Goal: Check status: Check status

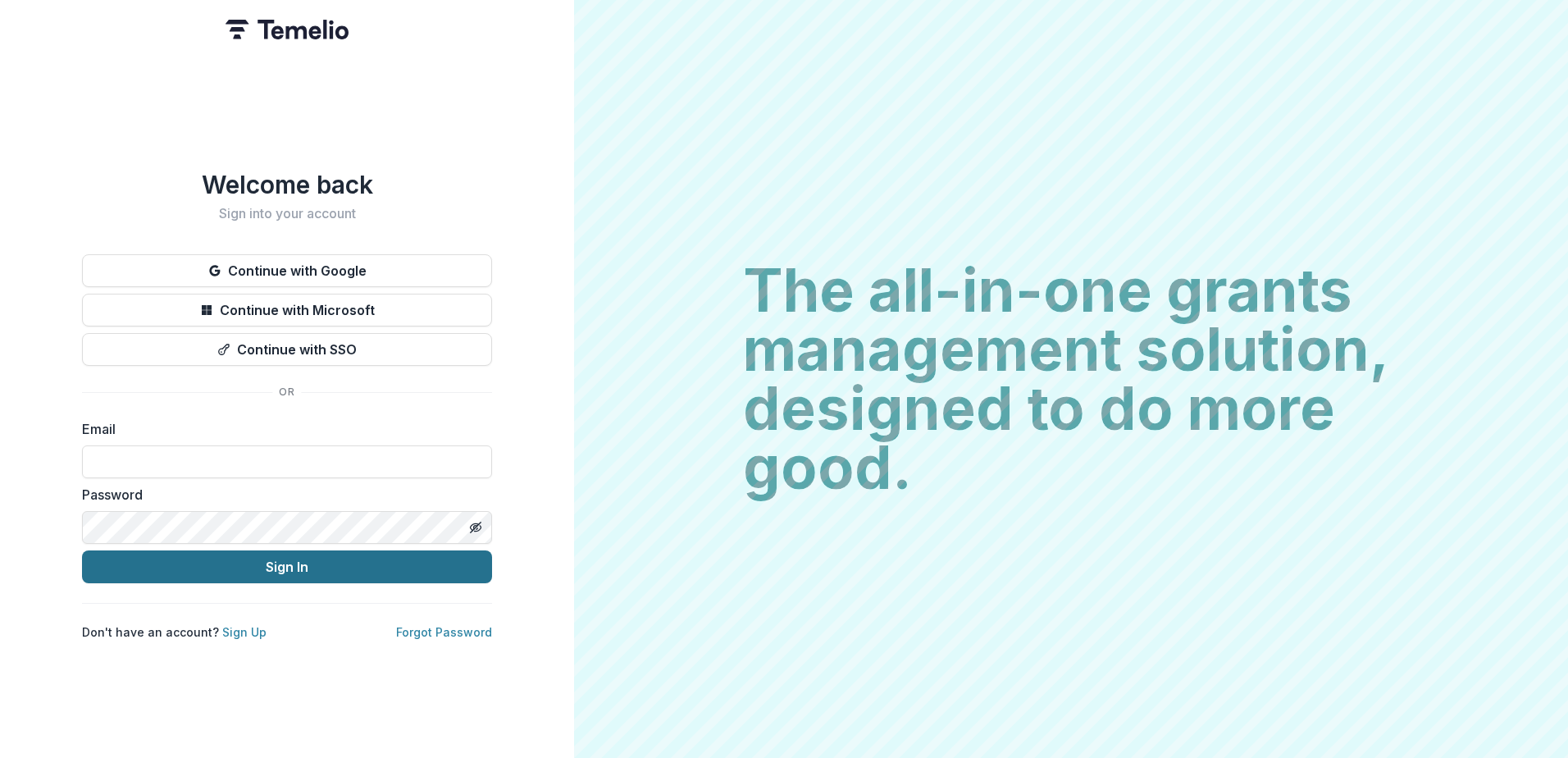
type input "**********"
click at [291, 551] on button "Sign In" at bounding box center [287, 567] width 410 height 33
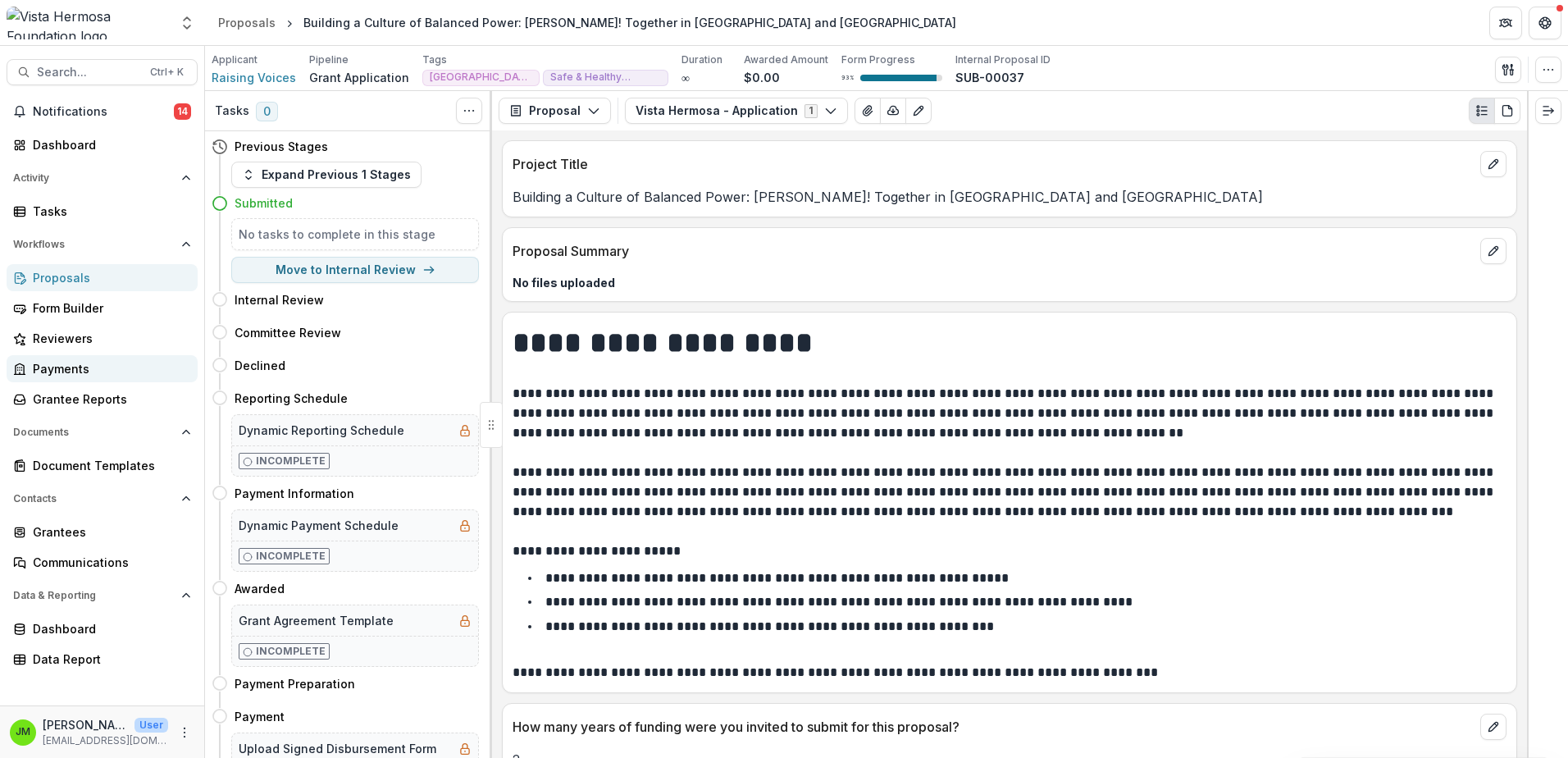
click at [76, 360] on div "Payments" at bounding box center [109, 369] width 152 height 17
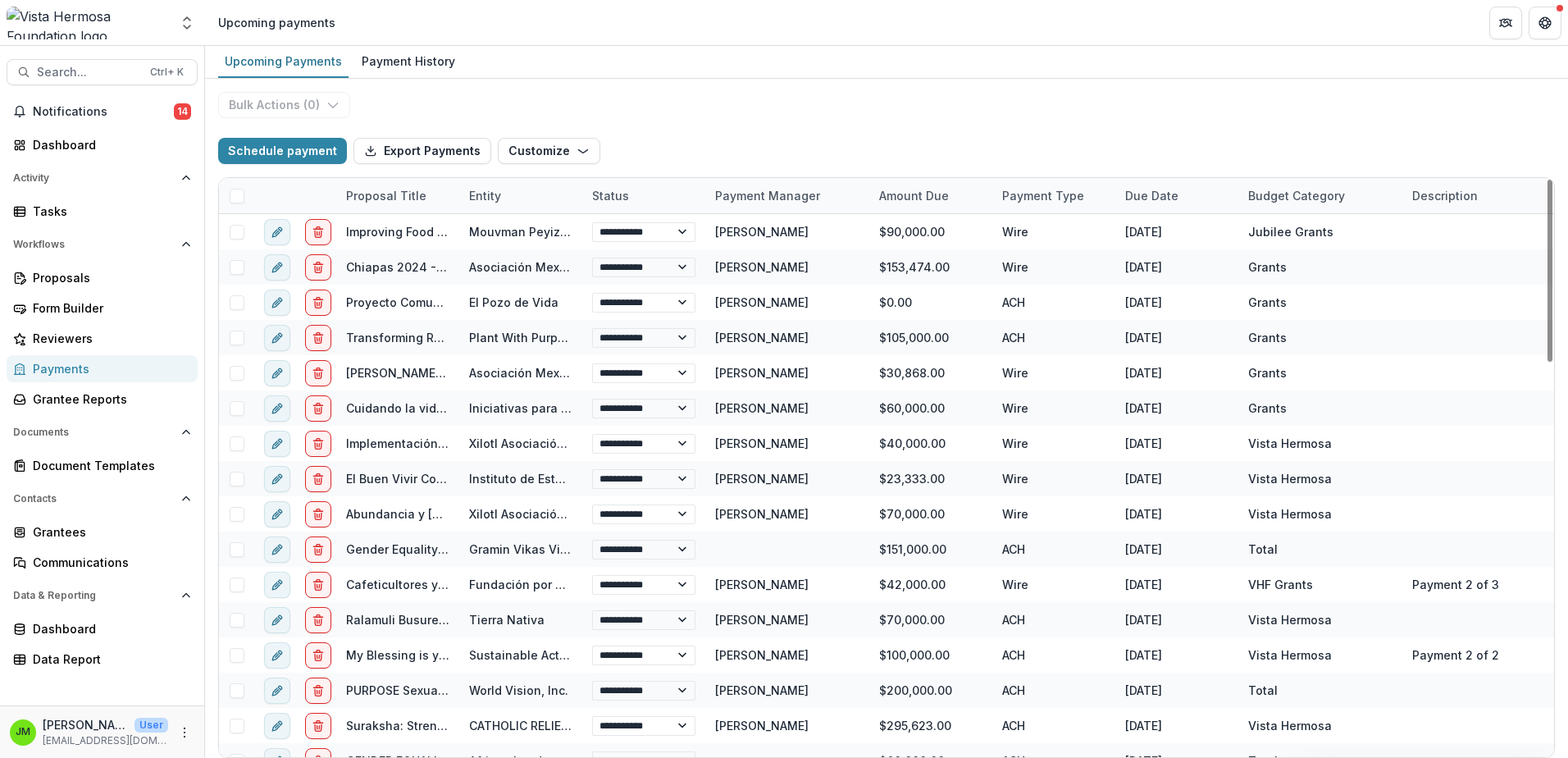
click at [1162, 195] on div "Due Date" at bounding box center [1152, 195] width 73 height 17
click at [1179, 292] on span "Sort Descending" at bounding box center [1196, 297] width 95 height 14
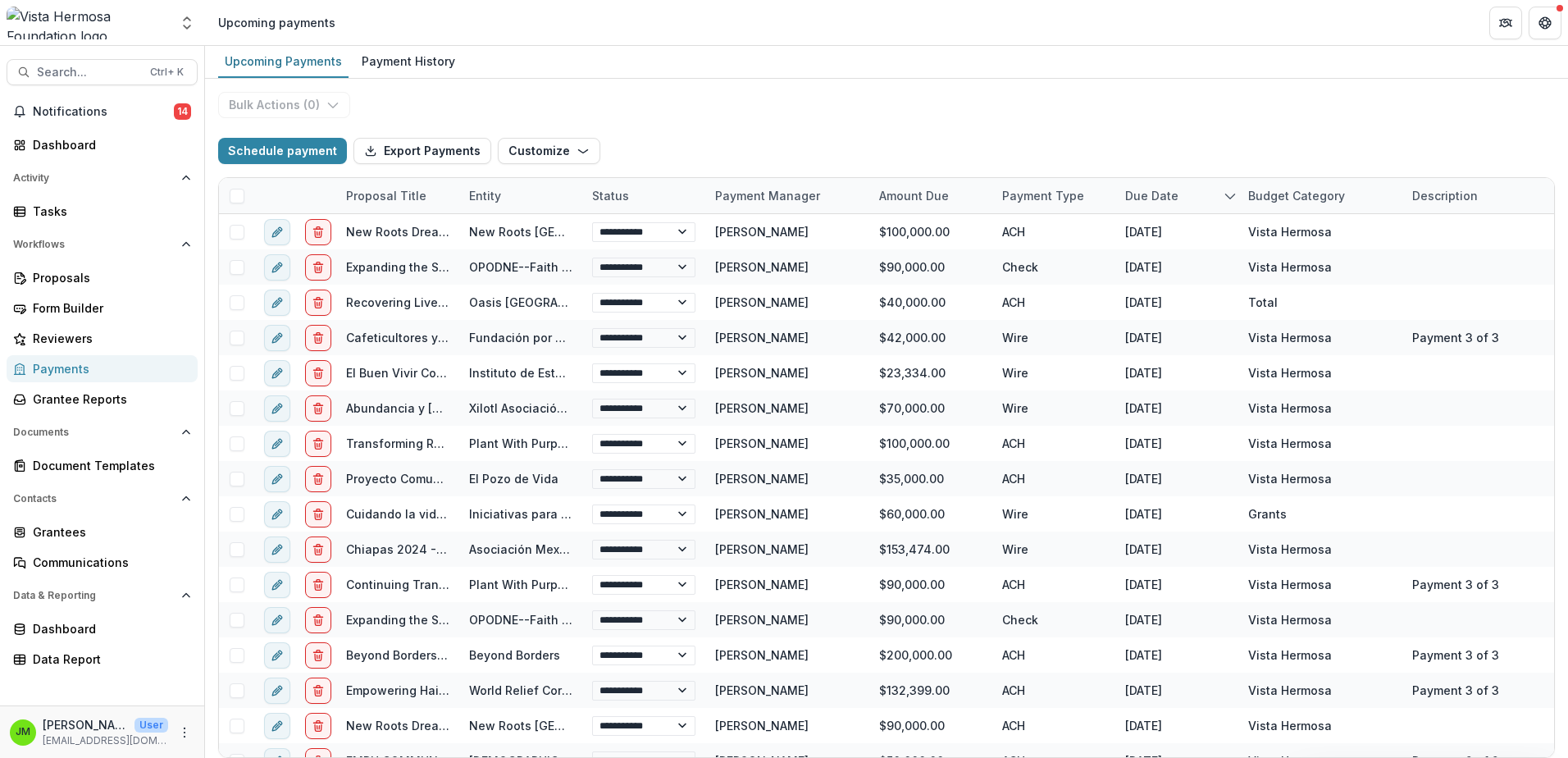
click at [1230, 108] on div "**********" at bounding box center [886, 419] width 1363 height 680
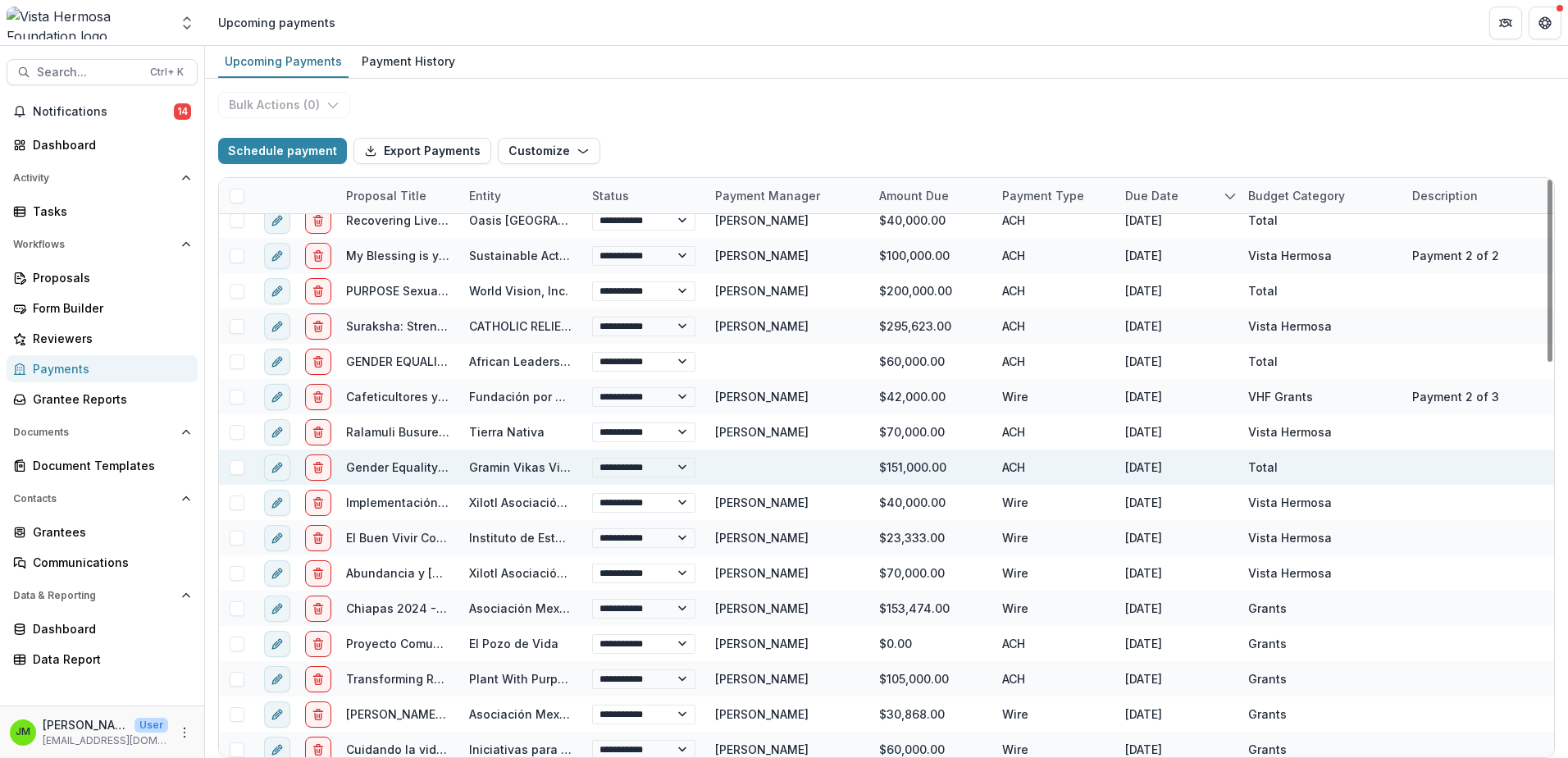
scroll to position [1257, 0]
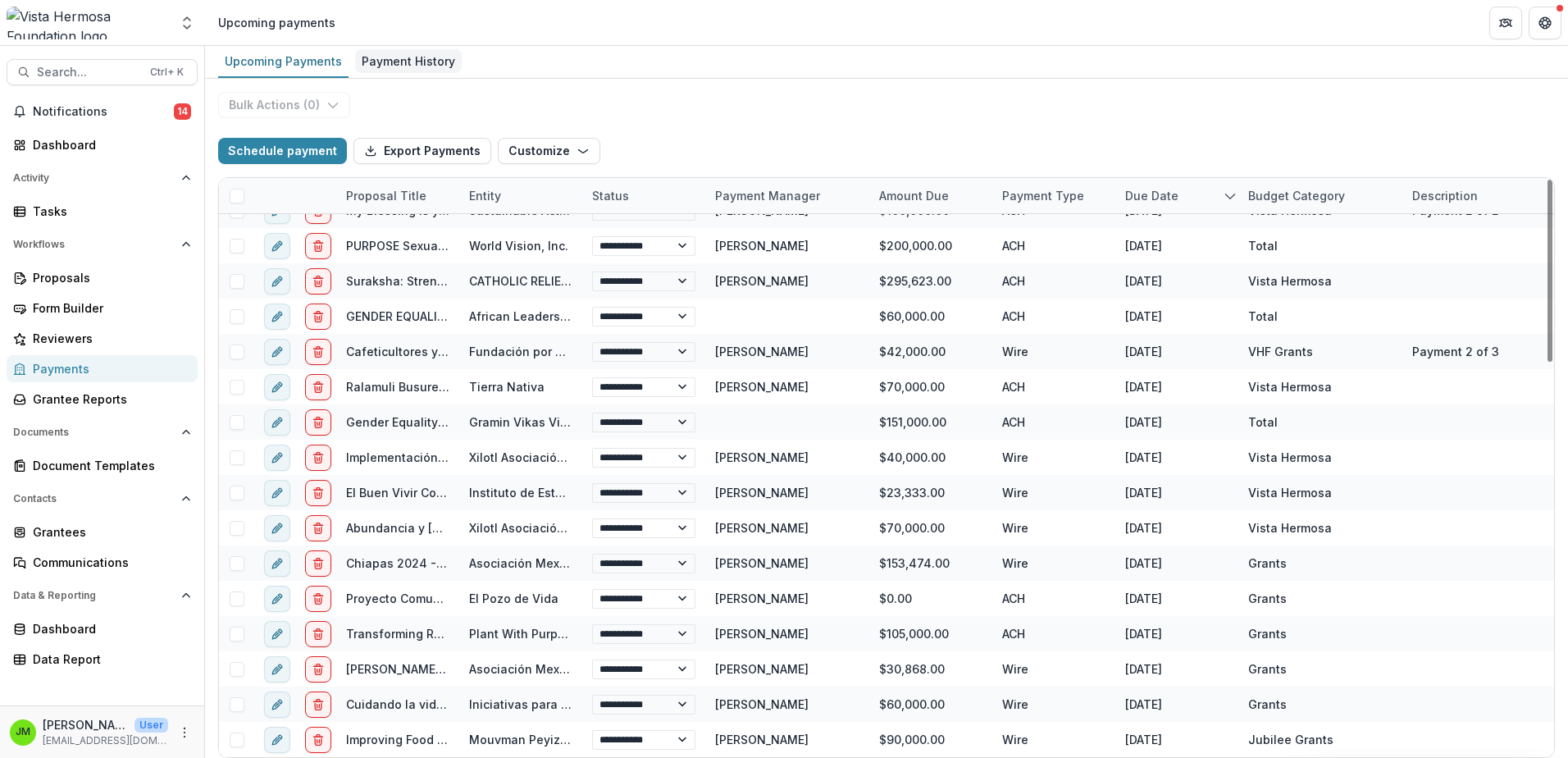
click at [384, 52] on div "Payment History" at bounding box center [409, 61] width 107 height 24
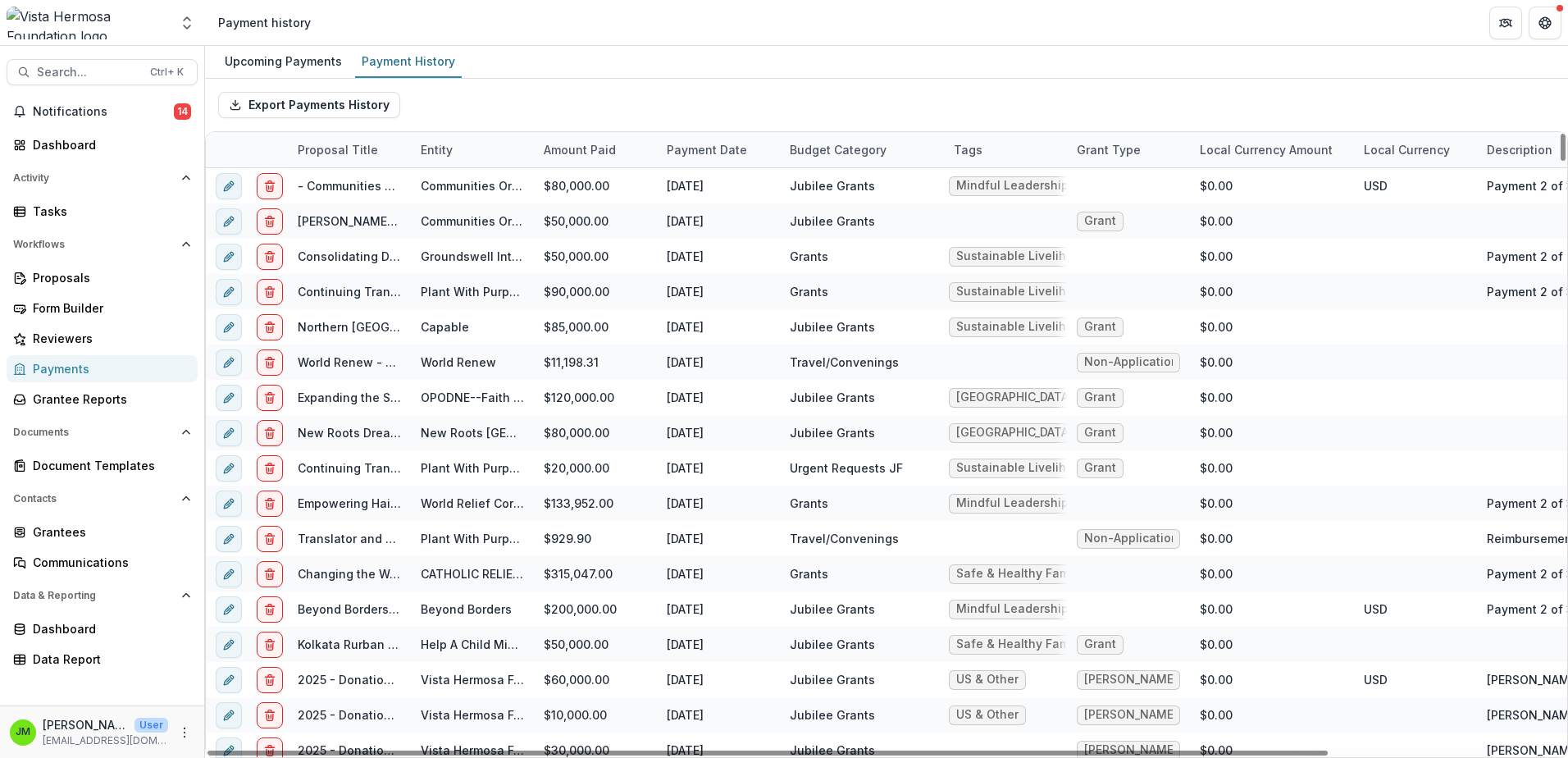
click at [715, 144] on div "Payment Date" at bounding box center [708, 150] width 100 height 17
click at [736, 252] on span "Sort Descending" at bounding box center [737, 251] width 95 height 14
click at [754, 92] on div "Export Payments History" at bounding box center [886, 105] width 1363 height 53
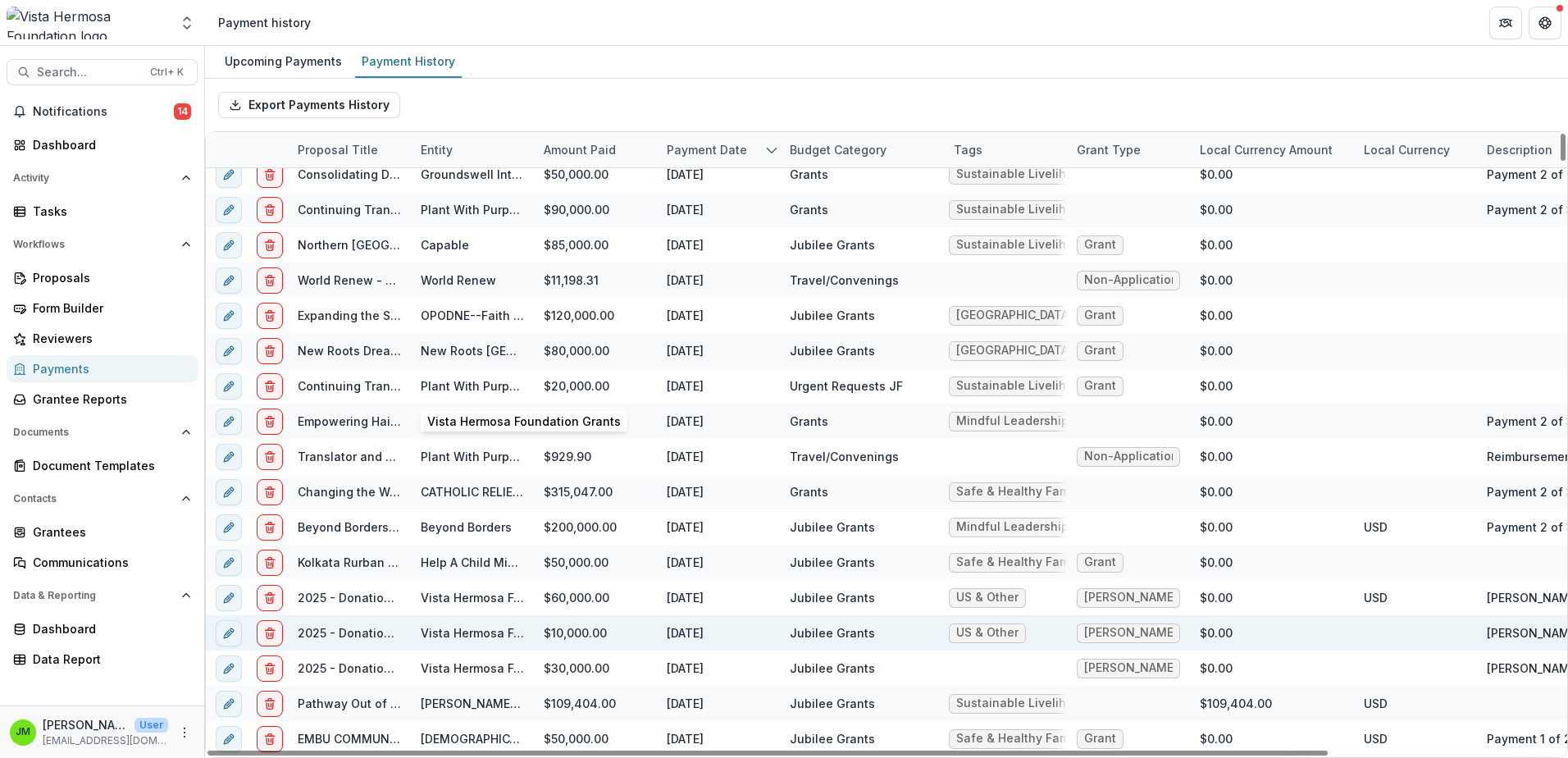
scroll to position [328, 0]
